Goal: Task Accomplishment & Management: Manage account settings

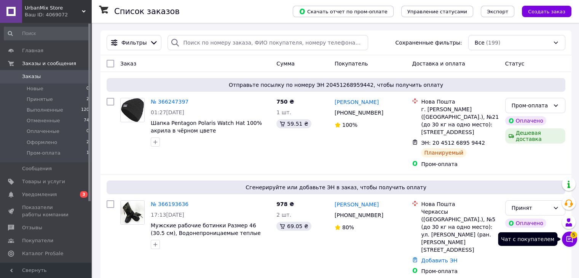
click at [568, 233] on button "Чат с покупателем 5" at bounding box center [569, 238] width 15 height 15
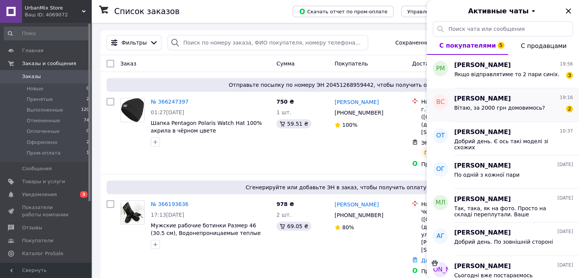
click at [477, 105] on span "Вітаю, за 2000 грн домовимось?" at bounding box center [499, 108] width 91 height 6
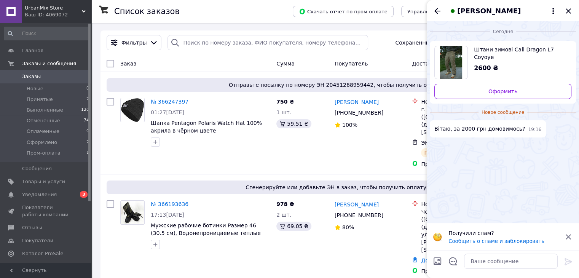
click at [484, 64] on span "2600 ₴" at bounding box center [486, 67] width 24 height 7
click at [501, 265] on textarea at bounding box center [511, 261] width 94 height 15
type textarea "Добрий день. Нажаль ні("
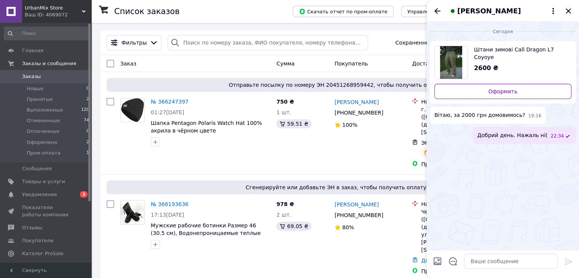
click at [570, 8] on icon "Закрыть" at bounding box center [568, 10] width 5 height 5
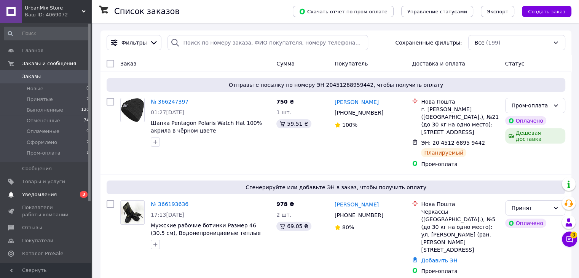
click at [61, 192] on span "Уведомления" at bounding box center [46, 194] width 48 height 7
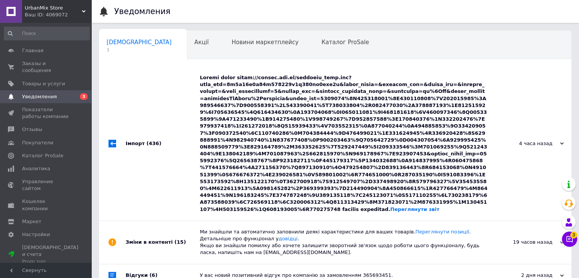
click at [274, 139] on div "Переглянути звіт" at bounding box center [344, 143] width 288 height 139
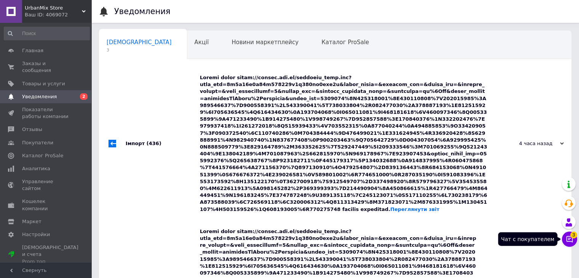
click at [570, 239] on icon at bounding box center [570, 239] width 8 height 8
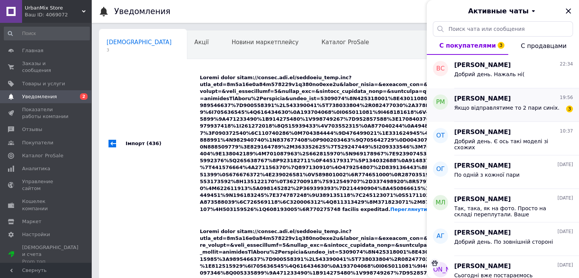
click at [490, 98] on span "[PERSON_NAME]" at bounding box center [482, 98] width 57 height 9
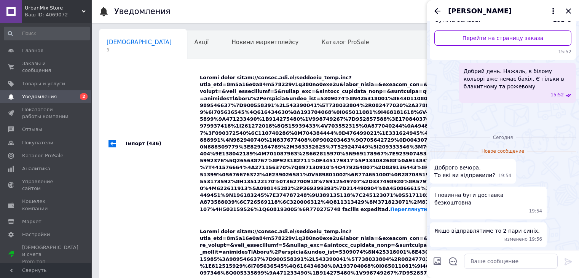
scroll to position [278, 0]
click at [492, 263] on textarea at bounding box center [511, 261] width 94 height 15
type textarea "Д"
click at [38, 64] on span "Заказы и сообщения" at bounding box center [46, 67] width 48 height 14
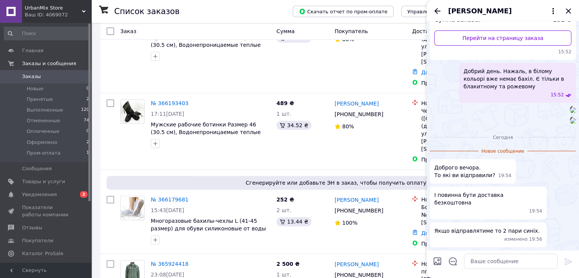
scroll to position [188, 0]
click at [478, 257] on textarea at bounding box center [511, 261] width 94 height 15
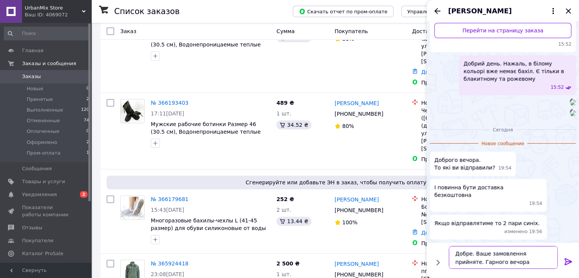
type textarea "Добре. Ваше замовлення прийняте. Гарного вечора)"
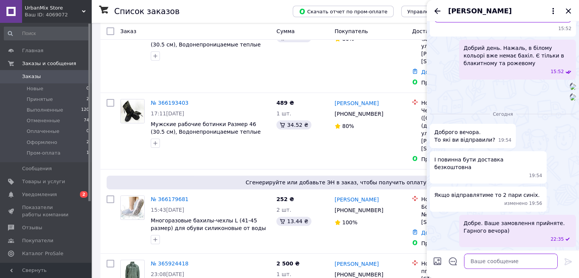
scroll to position [301, 0]
click at [568, 8] on icon "Закрыть" at bounding box center [568, 10] width 9 height 9
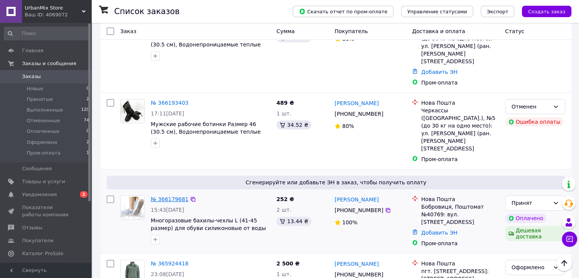
click at [168, 196] on link "№ 366179681" at bounding box center [170, 199] width 38 height 6
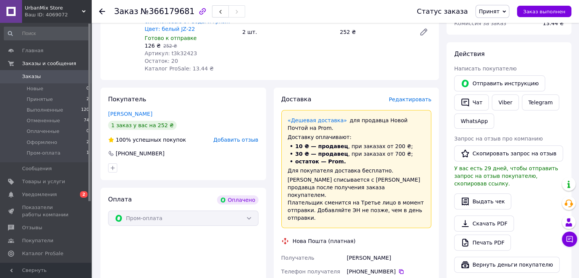
scroll to position [118, 0]
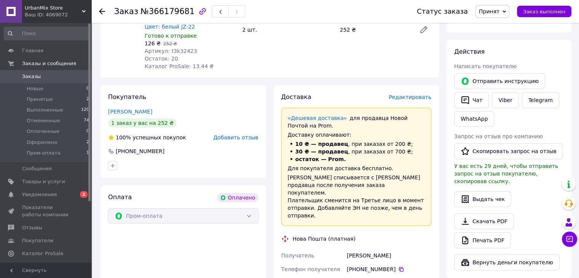
drag, startPoint x: 395, startPoint y: 242, endPoint x: 344, endPoint y: 243, distance: 51.0
copy div "Получатель [PERSON_NAME]"
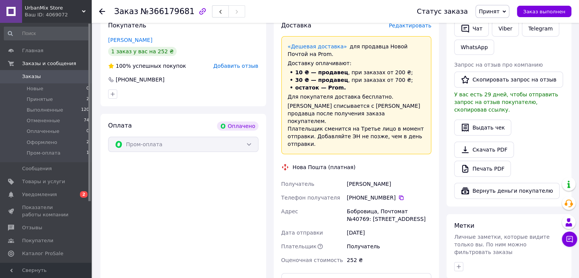
scroll to position [191, 0]
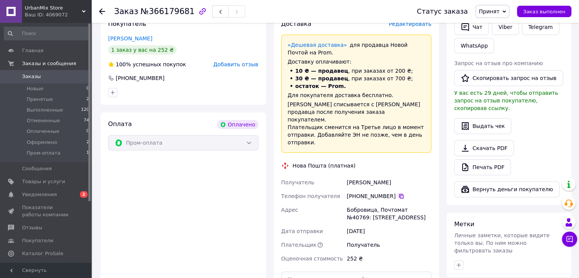
click at [399, 194] on icon at bounding box center [401, 196] width 5 height 5
click at [411, 203] on div "Бобровица, Почтомат №40769: [STREET_ADDRESS]" at bounding box center [389, 213] width 88 height 21
copy div "40769"
click at [411, 203] on div "Бобровица, Почтомат №40769: [STREET_ADDRESS]" at bounding box center [389, 213] width 88 height 21
click at [498, 10] on span "Принят" at bounding box center [489, 11] width 21 height 6
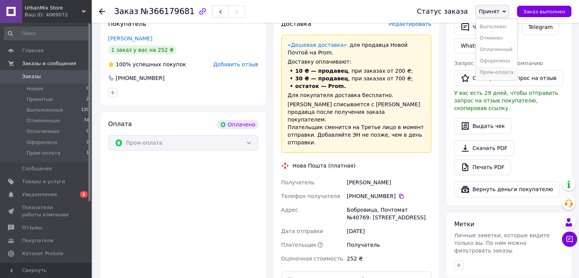
click at [498, 71] on li "Пром-оплата" at bounding box center [496, 72] width 41 height 11
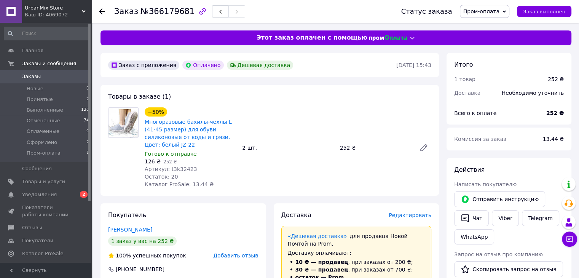
click at [54, 78] on span "Заказы" at bounding box center [46, 76] width 48 height 7
